Goal: Find specific page/section: Find specific page/section

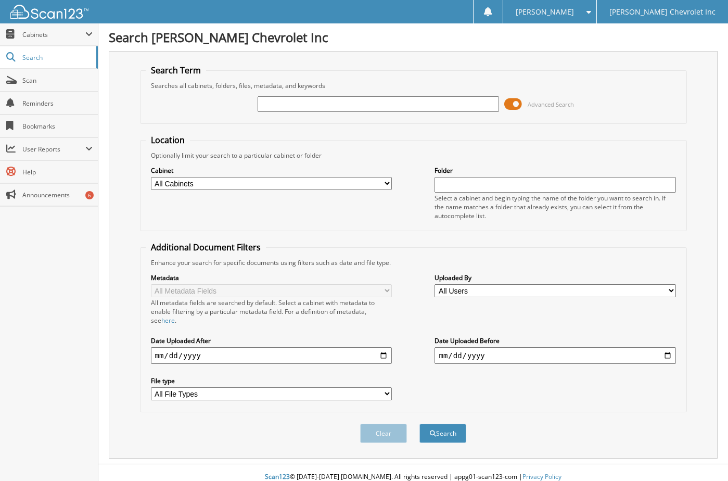
click at [425, 106] on input "text" at bounding box center [378, 104] width 241 height 16
type input "666193"
click at [420, 424] on button "Search" at bounding box center [443, 433] width 47 height 19
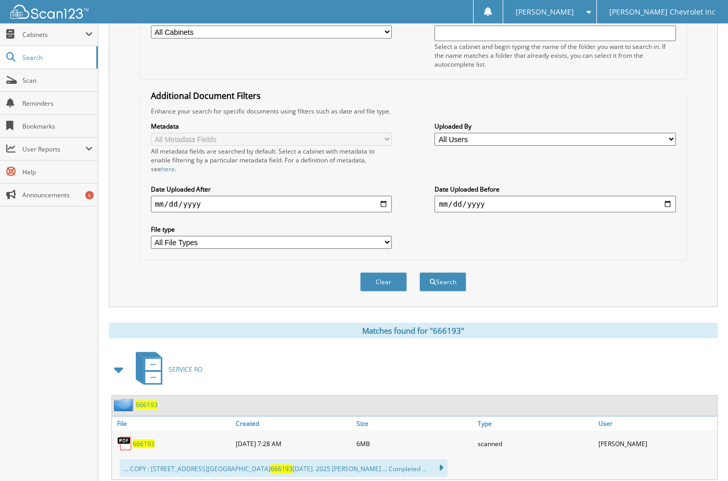
scroll to position [260, 0]
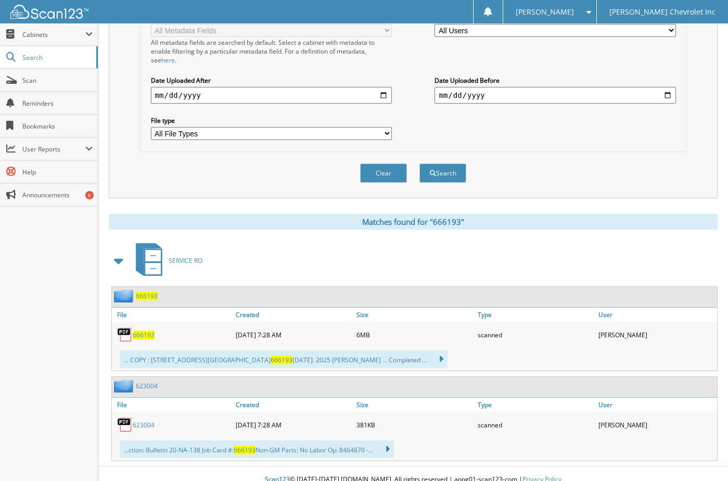
click at [144, 333] on span "666193" at bounding box center [144, 335] width 22 height 9
